Goal: Information Seeking & Learning: Learn about a topic

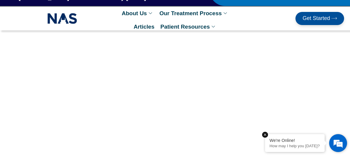
scroll to position [17, 0]
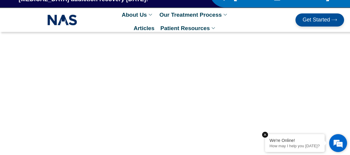
click at [303, 147] on p "How may I help you [DATE]?" at bounding box center [295, 146] width 51 height 4
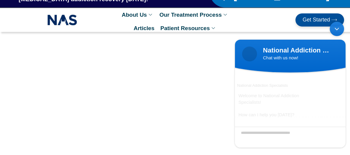
scroll to position [39, 0]
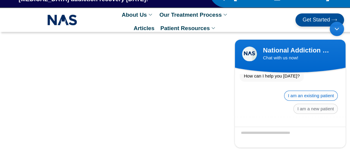
click at [312, 91] on span "I am an existing patient" at bounding box center [311, 96] width 54 height 10
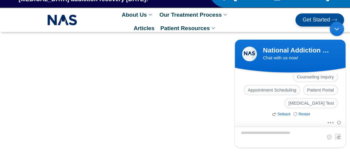
scroll to position [96, 0]
click at [346, 108] on body "National Addiction Specialists Chat with us now! National Addiction Specialists…" at bounding box center [290, 85] width 117 height 132
drag, startPoint x: 346, startPoint y: 108, endPoint x: 346, endPoint y: 100, distance: 7.5
click at [346, 100] on body "National Addiction Specialists Chat with us now! National Addiction Specialists…" at bounding box center [290, 85] width 117 height 132
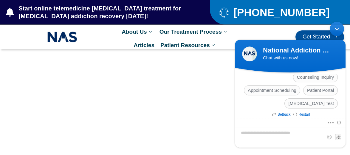
scroll to position [0, 0]
click at [309, 88] on span "Patient Portal" at bounding box center [320, 90] width 35 height 10
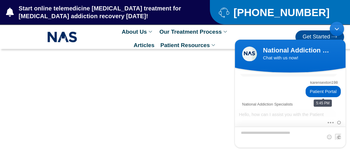
scroll to position [140, 0]
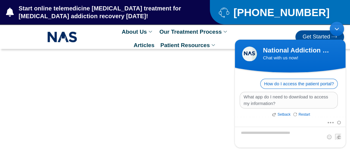
click at [326, 83] on span "How do I access the patient portal?" at bounding box center [299, 84] width 78 height 10
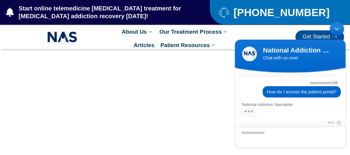
scroll to position [244, 0]
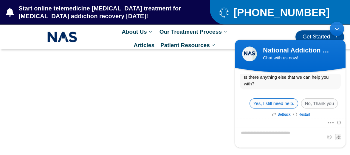
click at [284, 103] on span "Yes, I still need help." at bounding box center [274, 103] width 49 height 10
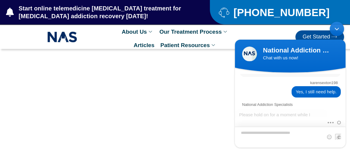
scroll to position [350, 0]
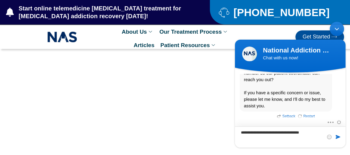
type textarea "**********"
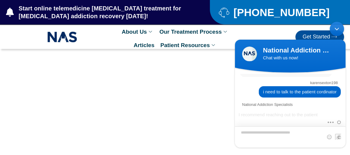
scroll to position [419, 0]
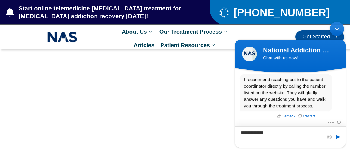
type textarea "**********"
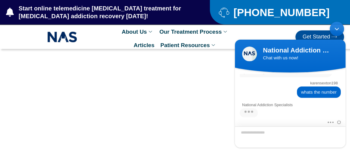
scroll to position [476, 0]
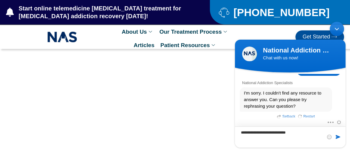
type textarea "**********"
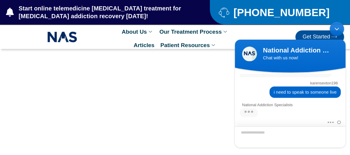
scroll to position [532, 0]
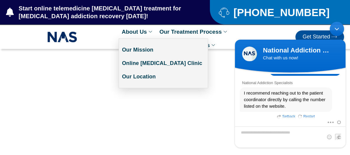
click at [140, 30] on link "About Us" at bounding box center [138, 31] width 38 height 13
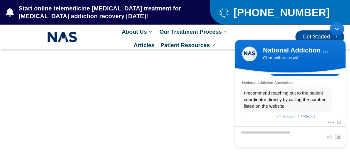
click at [334, 28] on div "Minimize live chat window" at bounding box center [337, 29] width 14 height 14
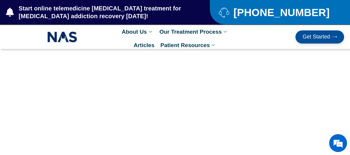
click at [128, 14] on span "Start online telemedicine [MEDICAL_DATA] treatment for [MEDICAL_DATA] addiction…" at bounding box center [101, 12] width 169 height 16
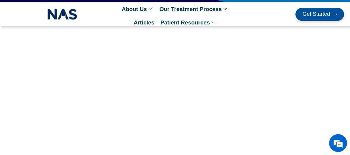
scroll to position [24, 0]
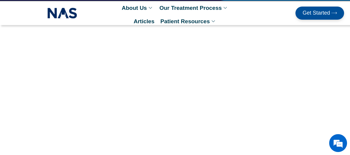
drag, startPoint x: 201, startPoint y: 5, endPoint x: 126, endPoint y: 29, distance: 78.6
drag, startPoint x: 126, startPoint y: 29, endPoint x: 133, endPoint y: 6, distance: 24.0
click at [133, 6] on link "About Us" at bounding box center [138, 7] width 38 height 13
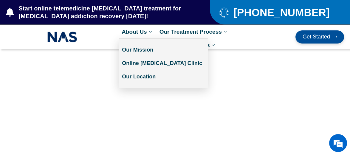
click at [136, 30] on link "About Us" at bounding box center [138, 31] width 38 height 13
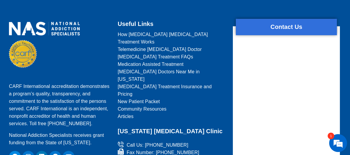
scroll to position [501, 0]
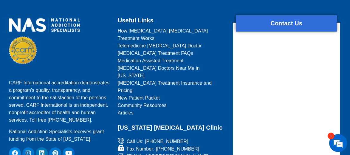
click at [145, 102] on span "Community Resources" at bounding box center [142, 105] width 49 height 7
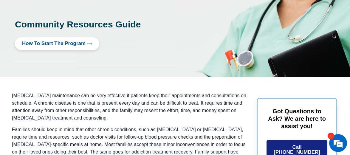
scroll to position [153, 0]
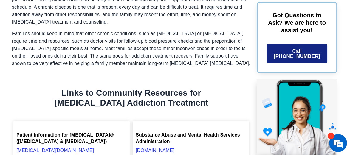
click at [302, 44] on link "Call [PHONE_NUMBER]" at bounding box center [297, 53] width 61 height 19
click at [298, 49] on span "Call [PHONE_NUMBER]" at bounding box center [297, 54] width 52 height 10
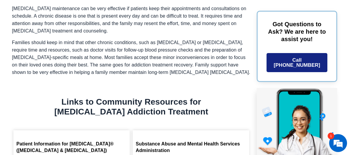
scroll to position [143, 0]
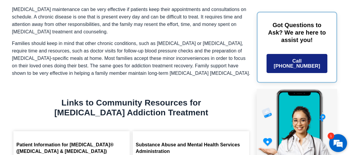
click at [337, 141] on em at bounding box center [338, 143] width 16 height 16
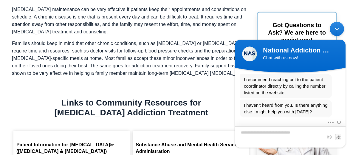
click at [322, 133] on textarea "Type your message and hit 'Enter'" at bounding box center [290, 136] width 111 height 21
click at [333, 28] on div "Minimize live chat window" at bounding box center [337, 29] width 14 height 14
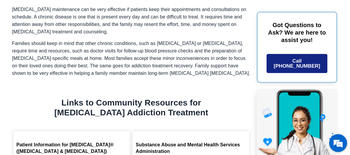
click at [334, 140] on em at bounding box center [338, 143] width 16 height 16
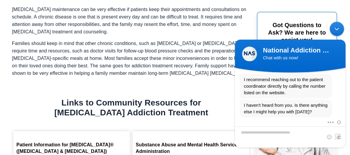
click at [239, 123] on div "Mute Send email" at bounding box center [290, 123] width 111 height 8
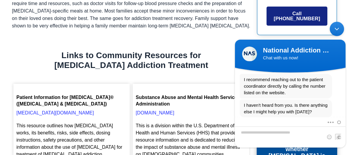
click at [340, 26] on div "Minimize live chat window" at bounding box center [337, 29] width 14 height 14
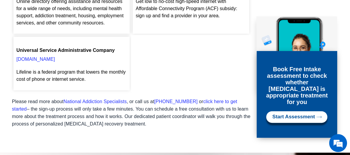
scroll to position [548, 0]
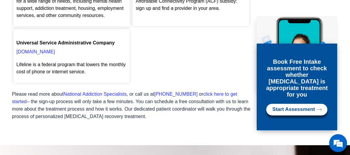
click at [278, 107] on span "Start Assessment" at bounding box center [293, 110] width 43 height 6
